Goal: Check status

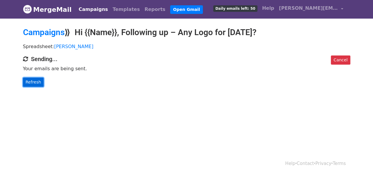
click at [34, 83] on link "Refresh" at bounding box center [33, 81] width 21 height 9
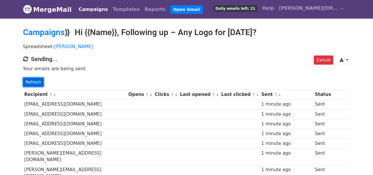
click at [35, 82] on link "Refresh" at bounding box center [33, 81] width 21 height 9
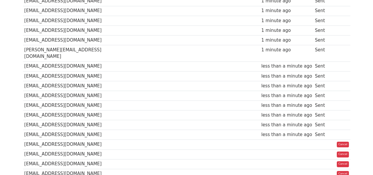
scroll to position [295, 0]
